Goal: Task Accomplishment & Management: Manage account settings

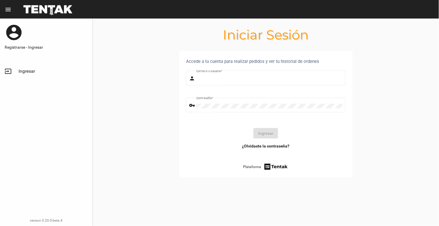
type input "[EMAIL_ADDRESS][DOMAIN_NAME]"
click at [269, 133] on button "Ingresar" at bounding box center [265, 133] width 25 height 10
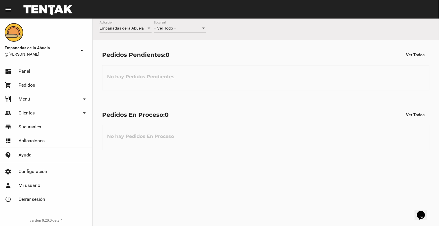
click at [203, 27] on div at bounding box center [203, 27] width 3 height 1
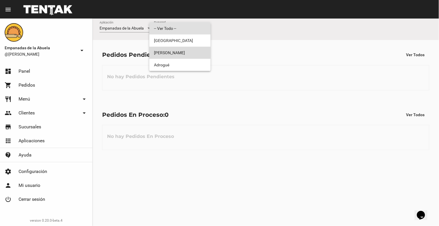
click at [190, 51] on span "[PERSON_NAME]" at bounding box center [180, 53] width 52 height 12
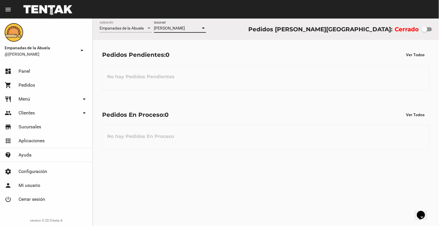
click at [426, 30] on div at bounding box center [424, 29] width 6 height 6
click at [424, 31] on input "checkbox" at bounding box center [424, 31] width 0 height 0
checkbox input "true"
